Goal: Register for event/course

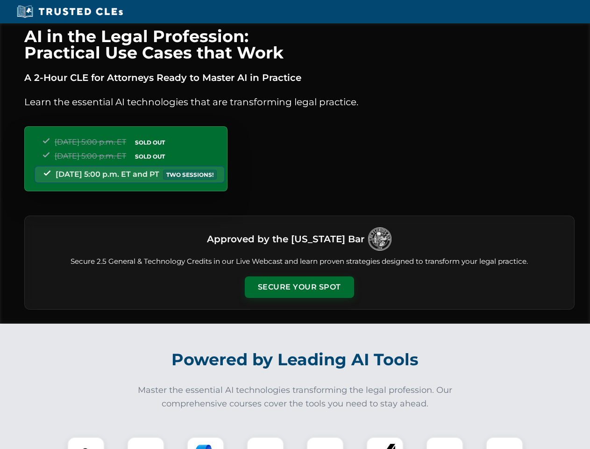
click at [299, 287] on button "Secure Your Spot" at bounding box center [299, 287] width 109 height 22
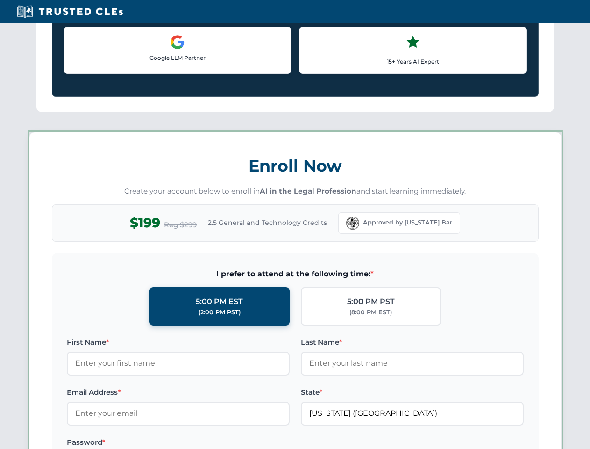
click at [206, 443] on label "Password *" at bounding box center [178, 442] width 223 height 11
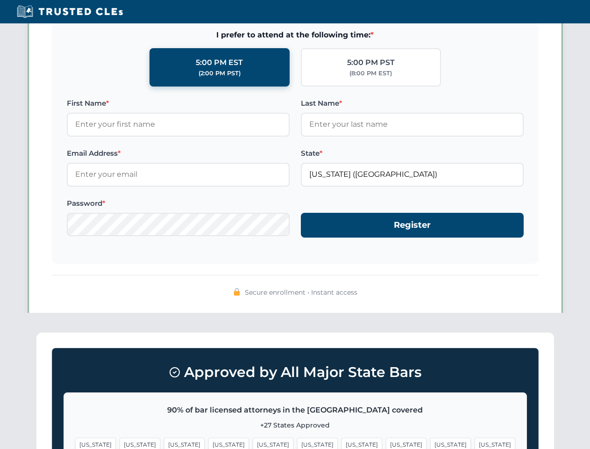
click at [431, 443] on span "[US_STATE]" at bounding box center [451, 445] width 41 height 14
